Goal: Information Seeking & Learning: Learn about a topic

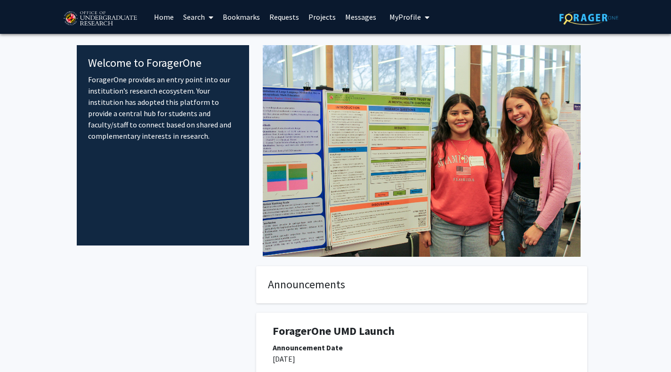
click at [196, 12] on link "Search" at bounding box center [198, 16] width 40 height 33
click at [211, 41] on span "Faculty/Staff" at bounding box center [212, 43] width 69 height 19
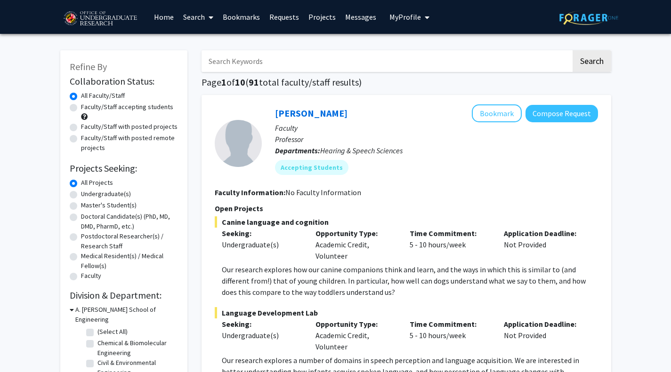
click at [81, 108] on label "Faculty/Staff accepting students" at bounding box center [127, 107] width 92 height 10
click at [81, 108] on input "Faculty/Staff accepting students" at bounding box center [84, 105] width 6 height 6
radio input "true"
click at [81, 125] on label "Faculty/Staff with posted projects" at bounding box center [129, 127] width 96 height 10
click at [81, 125] on input "Faculty/Staff with posted projects" at bounding box center [84, 125] width 6 height 6
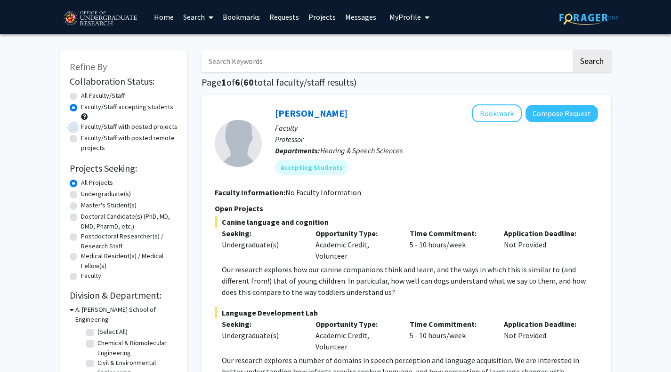
radio input "true"
click at [81, 195] on label "Undergraduate(s)" at bounding box center [106, 194] width 50 height 10
click at [81, 195] on input "Undergraduate(s)" at bounding box center [84, 192] width 6 height 6
radio input "true"
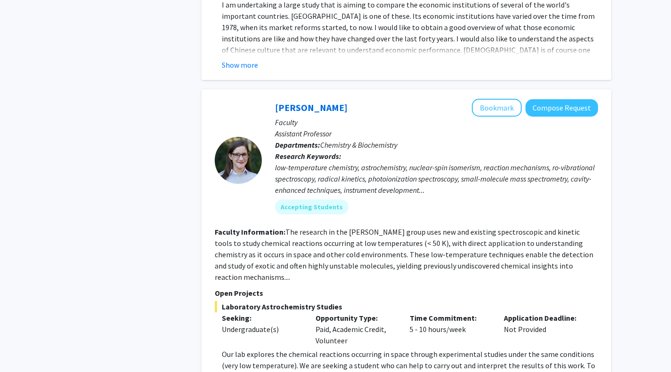
scroll to position [4417, 0]
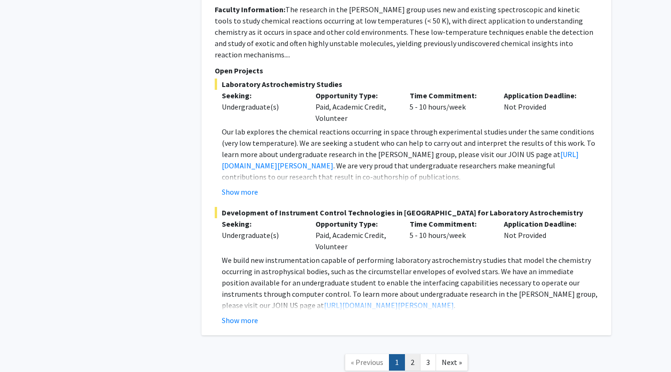
click at [408, 354] on link "2" at bounding box center [412, 362] width 16 height 16
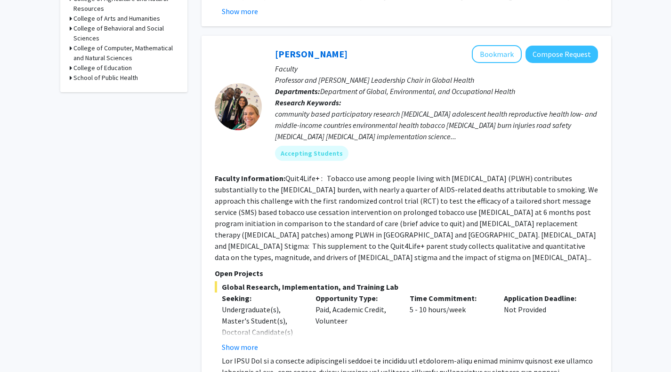
scroll to position [398, 0]
click at [408, 299] on div "Time Commitment: 5 - 10 hours/week" at bounding box center [449, 322] width 94 height 60
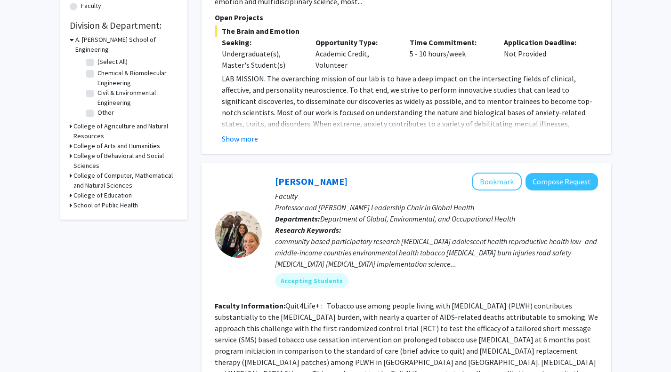
scroll to position [0, 0]
